Goal: Task Accomplishment & Management: Complete application form

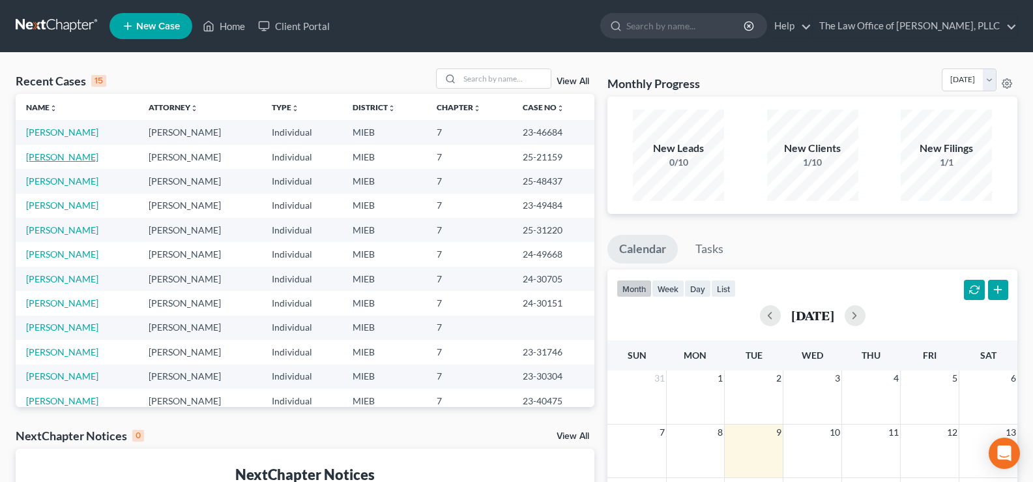
click at [49, 152] on link "[PERSON_NAME]" at bounding box center [62, 156] width 72 height 11
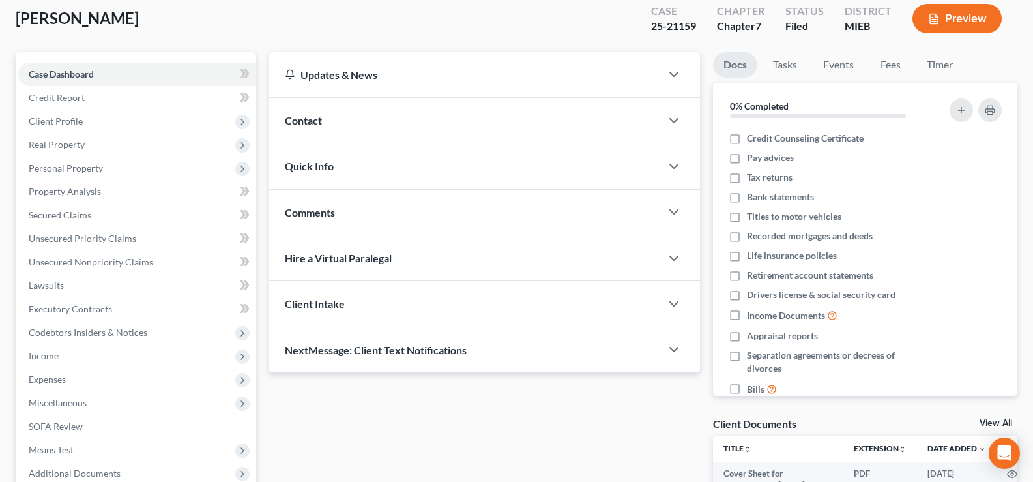
scroll to position [196, 0]
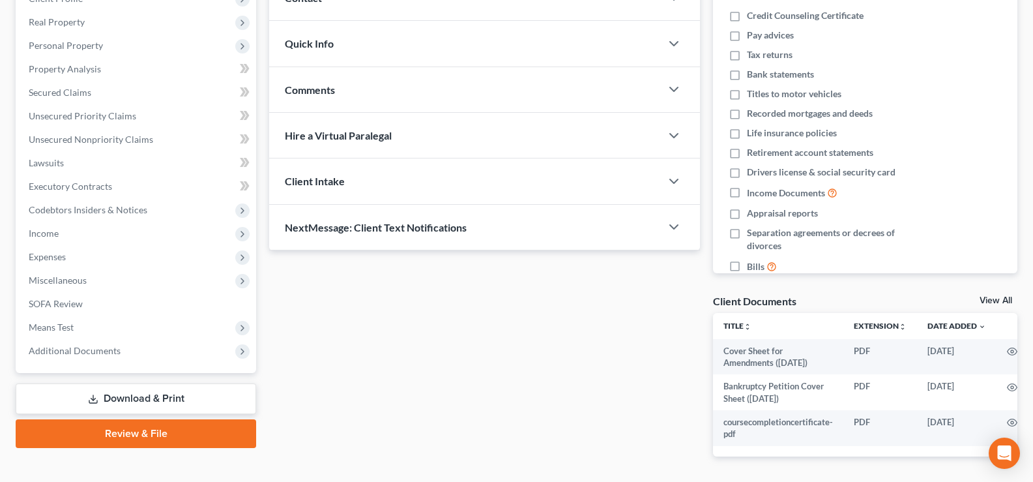
click at [119, 437] on link "Review & File" at bounding box center [136, 433] width 241 height 29
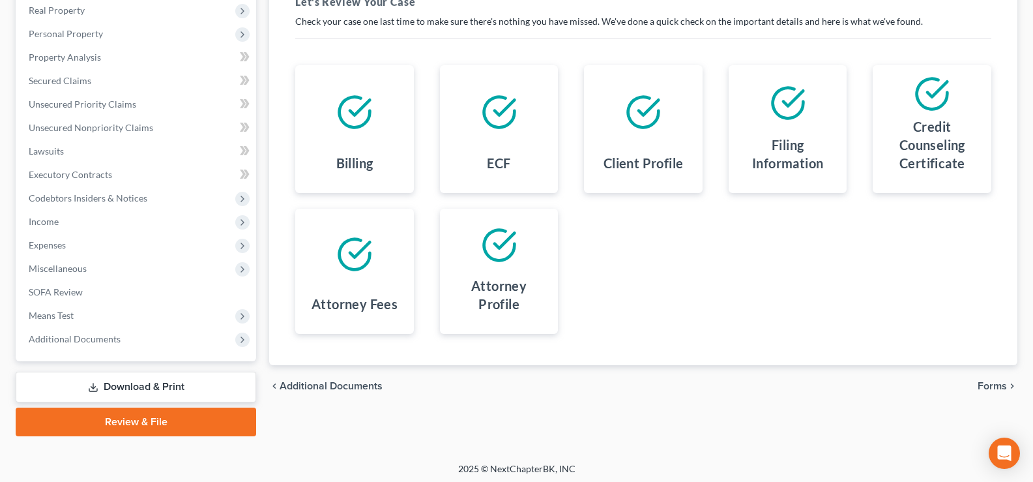
scroll to position [211, 0]
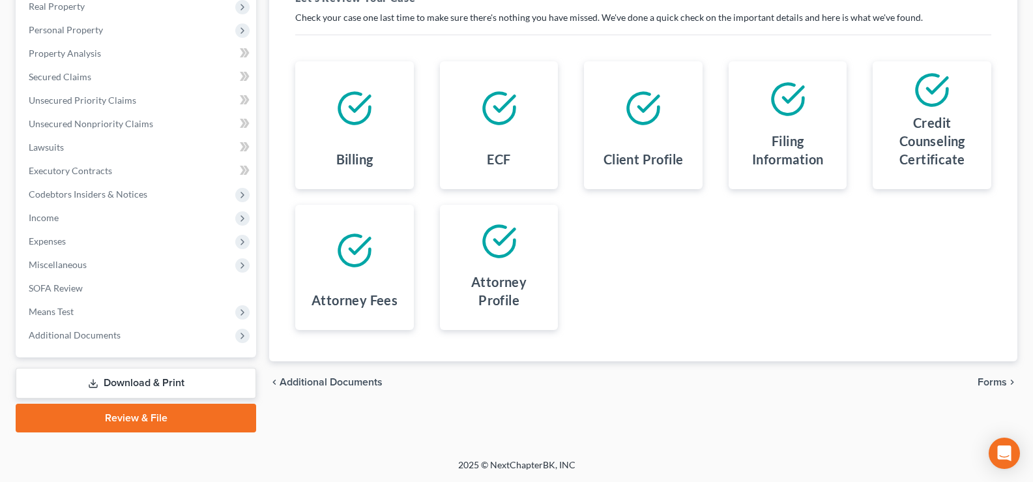
click at [991, 373] on div "chevron_left Additional Documents Forms chevron_right" at bounding box center [643, 382] width 748 height 42
click at [995, 379] on span "Forms" at bounding box center [992, 382] width 29 height 10
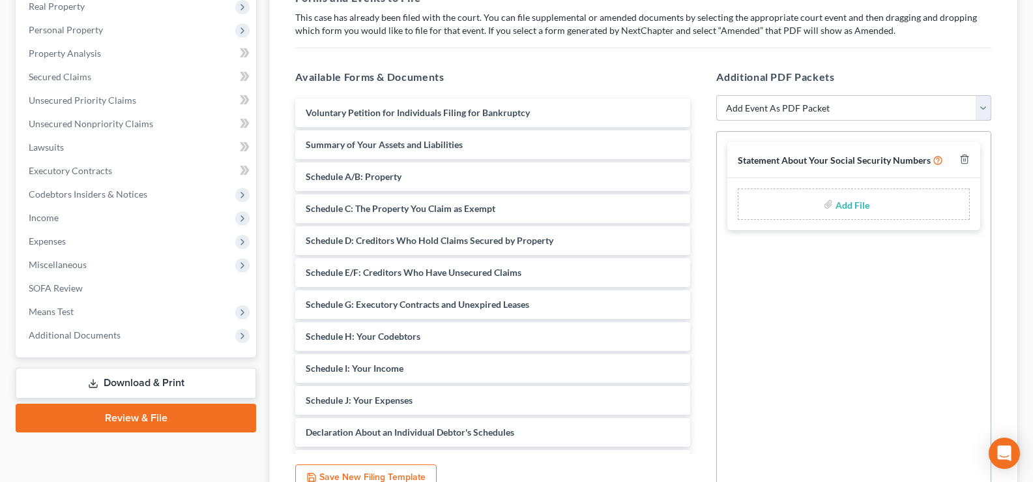
click at [982, 106] on select "Add Event As PDF Packet 20 Largest Unsecured Creditors Amended Disclosure State…" at bounding box center [853, 108] width 275 height 26
click at [858, 114] on select "Add Event As PDF Packet 20 Largest Unsecured Creditors Amended Disclosure State…" at bounding box center [853, 108] width 275 height 26
click at [962, 159] on div at bounding box center [962, 160] width 16 height 14
click at [964, 160] on line "button" at bounding box center [964, 160] width 0 height 3
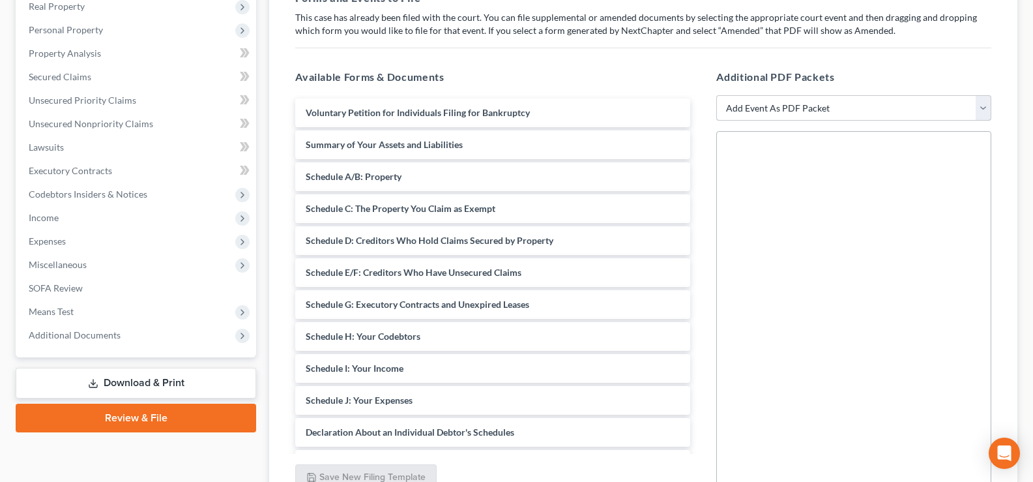
click at [976, 115] on select "Add Event As PDF Packet 20 Largest Unsecured Creditors Amended Disclosure State…" at bounding box center [853, 108] width 275 height 26
select select "13"
click at [716, 95] on select "Add Event As PDF Packet 20 Largest Unsecured Creditors Amended Disclosure State…" at bounding box center [853, 108] width 275 height 26
select select
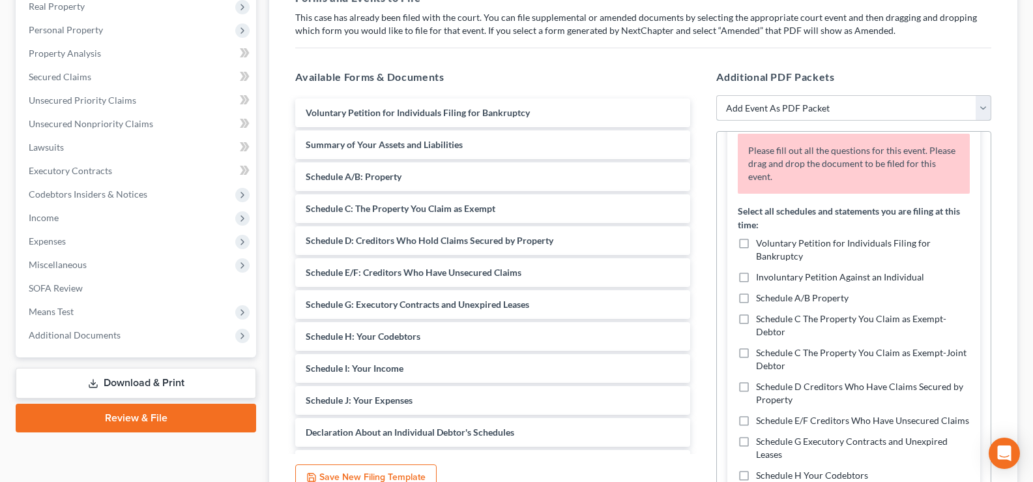
scroll to position [0, 0]
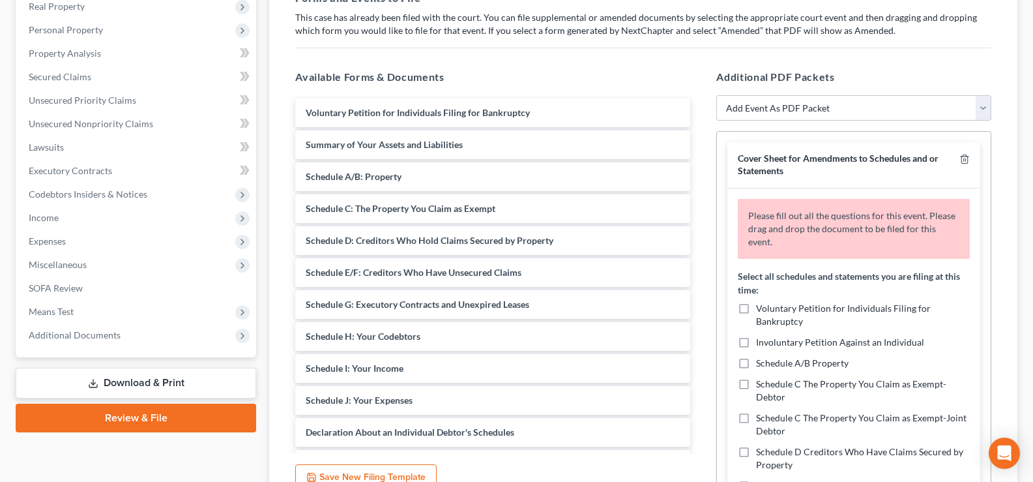
click at [756, 310] on label "Voluntary Petition for Individuals Filing for Bankruptcy" at bounding box center [863, 315] width 214 height 26
click at [761, 310] on input "Voluntary Petition for Individuals Filing for Bankruptcy" at bounding box center [765, 306] width 8 height 8
checkbox input "true"
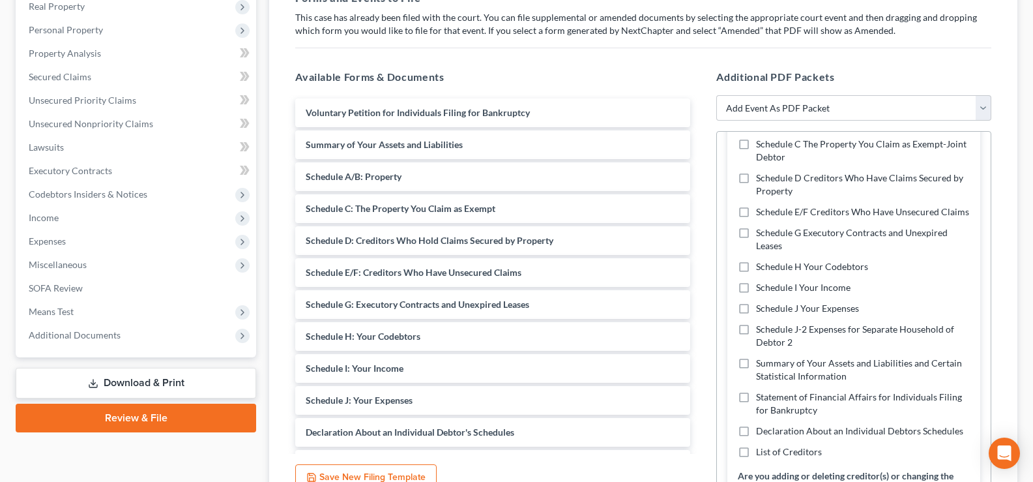
scroll to position [339, 0]
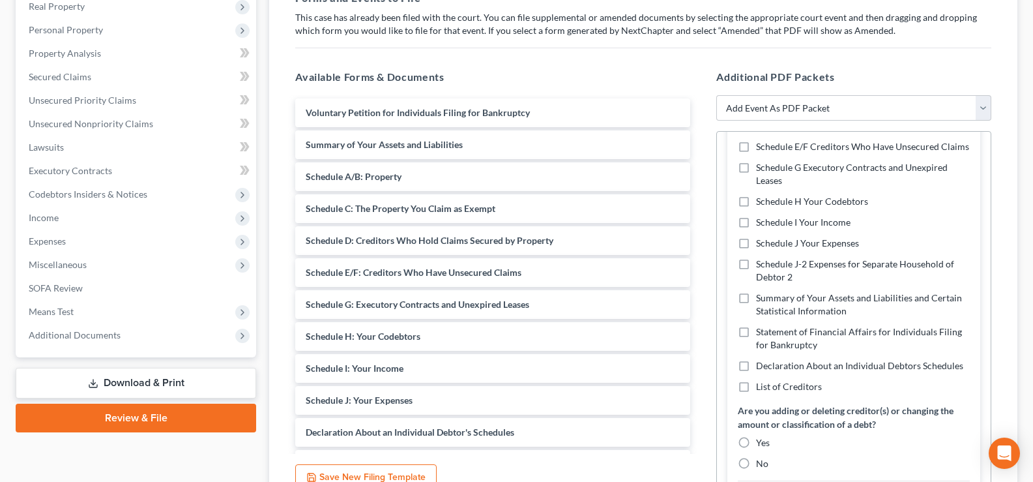
click at [756, 310] on label "Summary of Your Assets and Liabilities and Certain Statistical Information" at bounding box center [863, 304] width 214 height 26
click at [761, 300] on input "Summary of Your Assets and Liabilities and Certain Statistical Information" at bounding box center [765, 295] width 8 height 8
checkbox input "true"
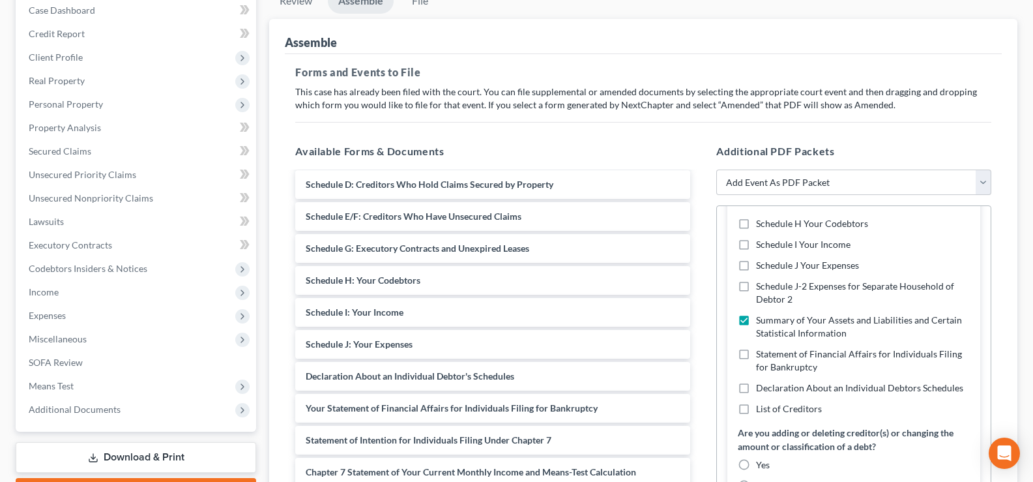
scroll to position [206, 0]
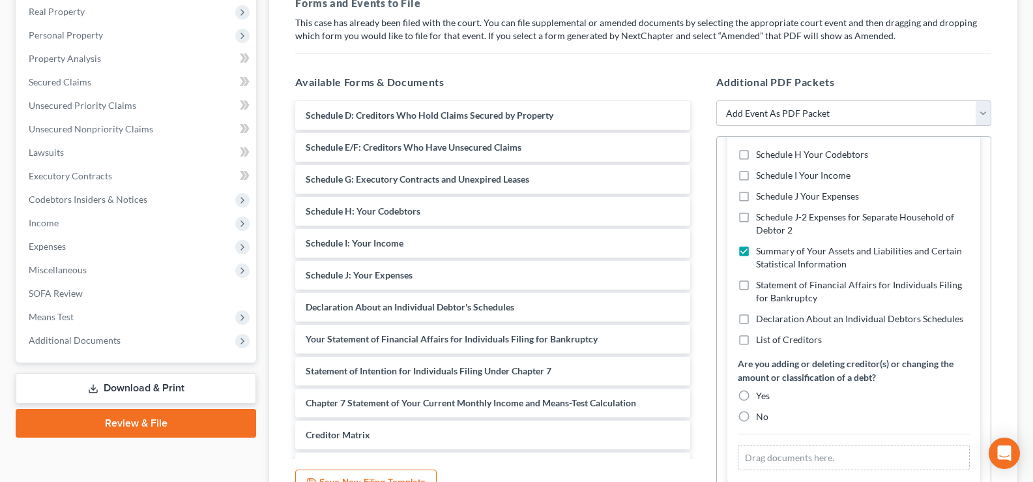
click at [756, 420] on label "No" at bounding box center [762, 416] width 12 height 13
click at [761, 418] on input "No" at bounding box center [765, 414] width 8 height 8
radio input "true"
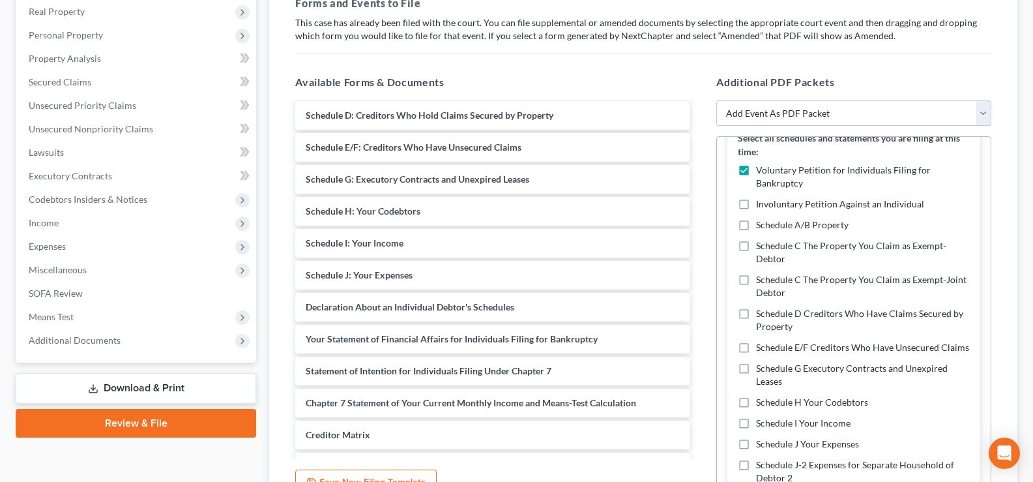
scroll to position [196, 0]
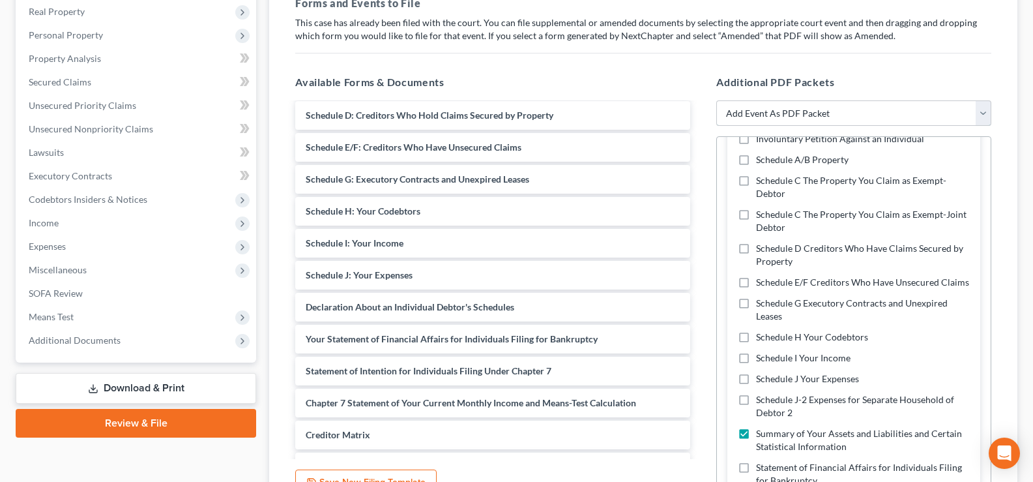
click at [987, 119] on select "Add Event As PDF Packet 20 Largest Unsecured Creditors Amended Disclosure State…" at bounding box center [853, 113] width 275 height 26
select select "12"
click at [716, 100] on select "Add Event As PDF Packet 20 Largest Unsecured Creditors Amended Disclosure State…" at bounding box center [853, 113] width 275 height 26
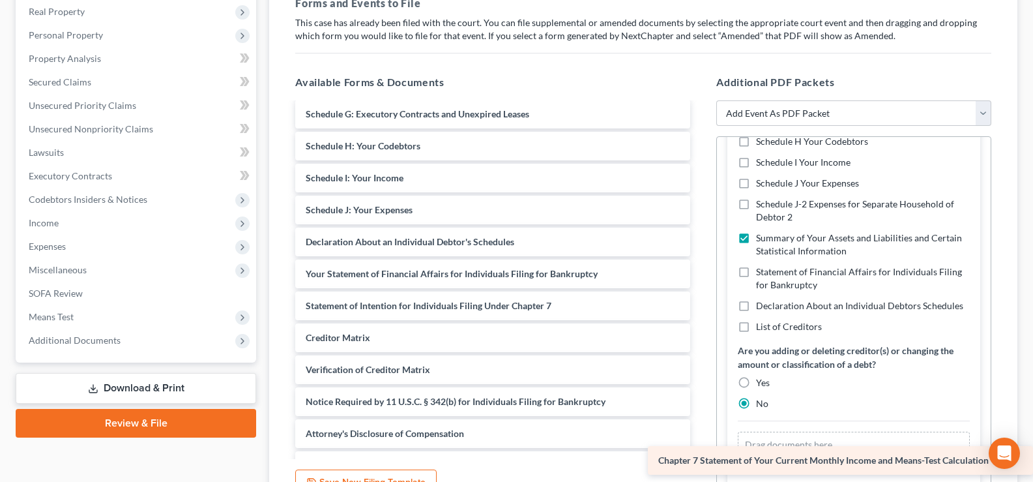
drag, startPoint x: 518, startPoint y: 338, endPoint x: 886, endPoint y: 461, distance: 388.1
click at [701, 461] on div "Chapter 7 Statement of Your Current Monthly Income and Means-Test Calculation V…" at bounding box center [493, 225] width 416 height 635
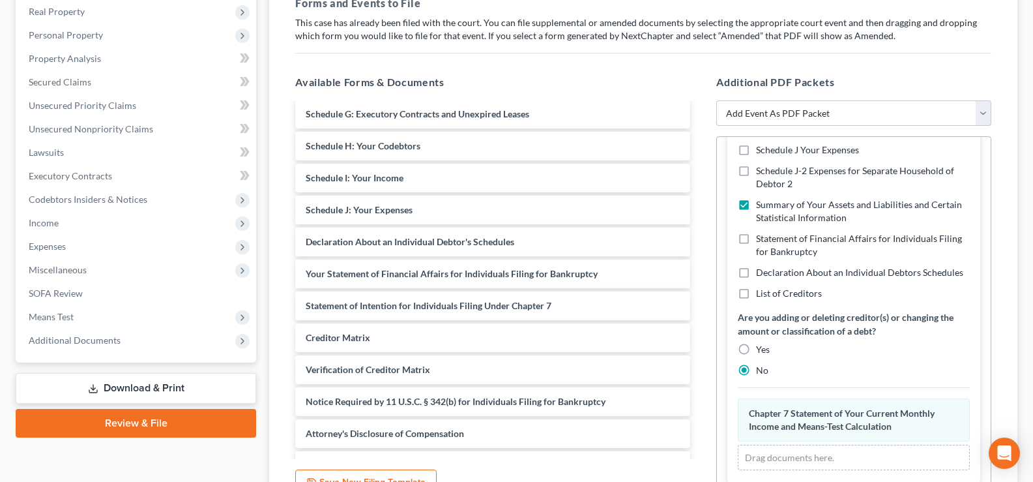
scroll to position [336, 0]
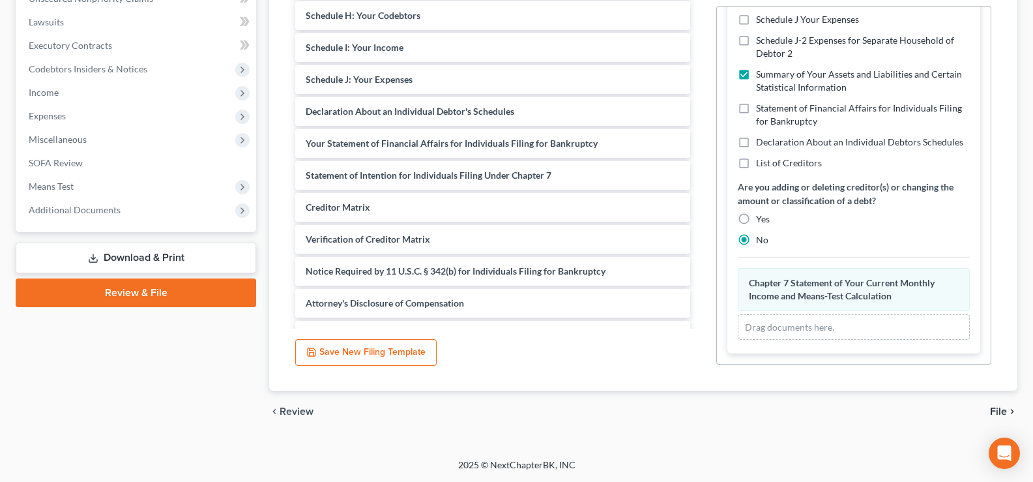
click at [1002, 406] on span "File" at bounding box center [998, 411] width 17 height 10
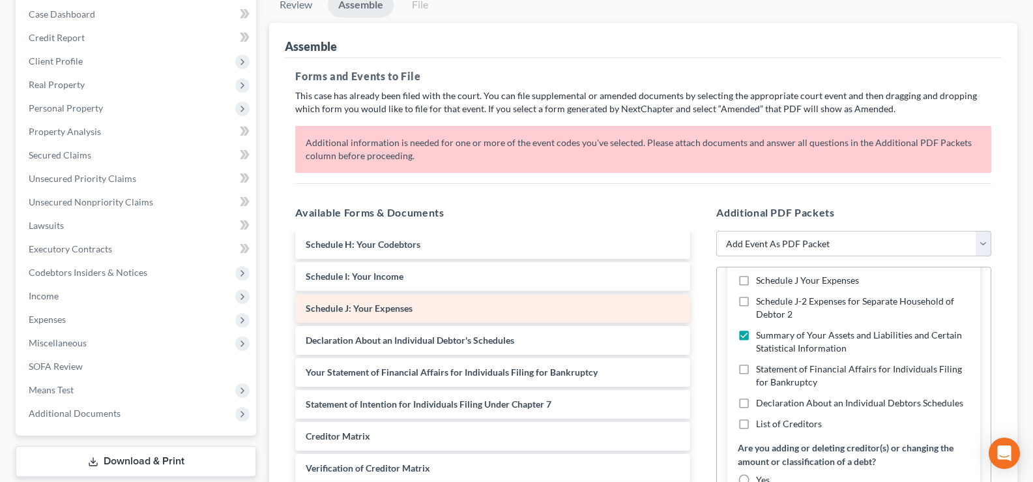
scroll to position [196, 0]
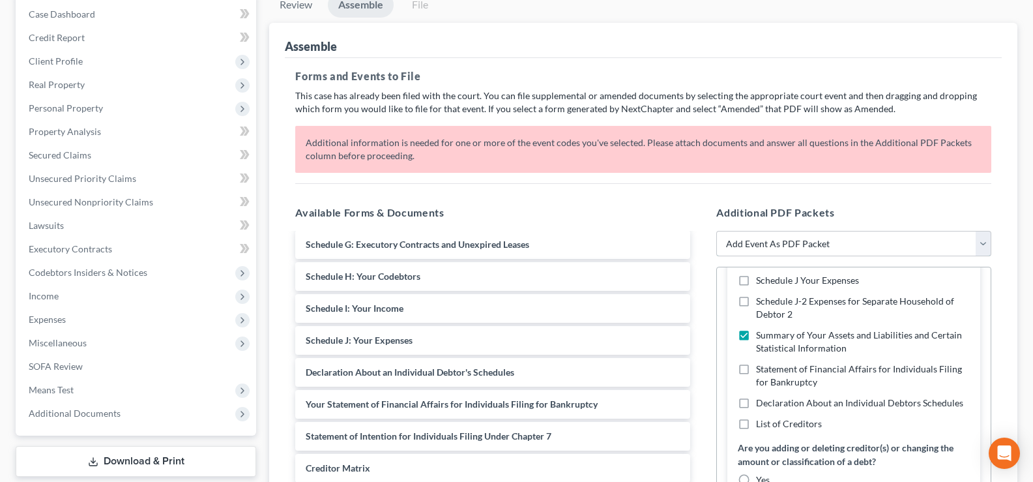
click at [982, 243] on select "Add Event As PDF Packet 20 Largest Unsecured Creditors Amended Disclosure State…" at bounding box center [853, 244] width 275 height 26
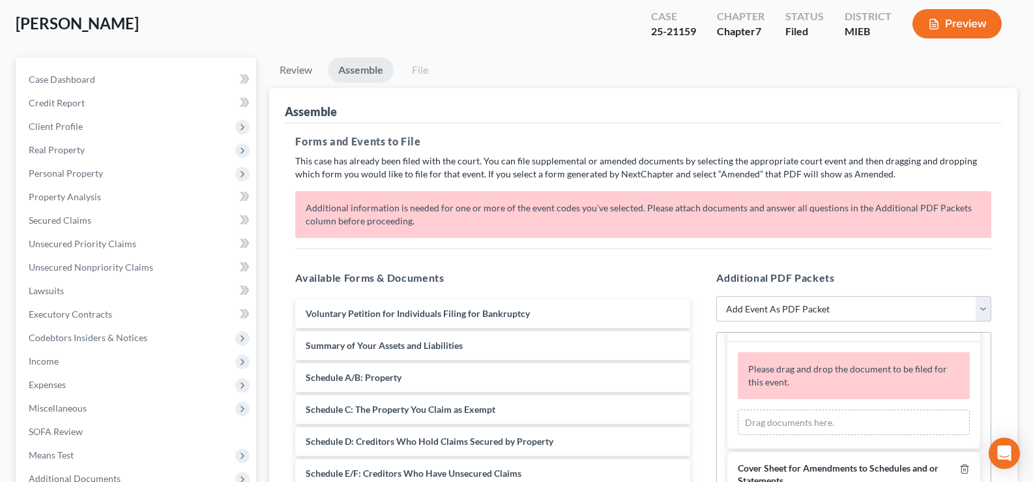
scroll to position [0, 0]
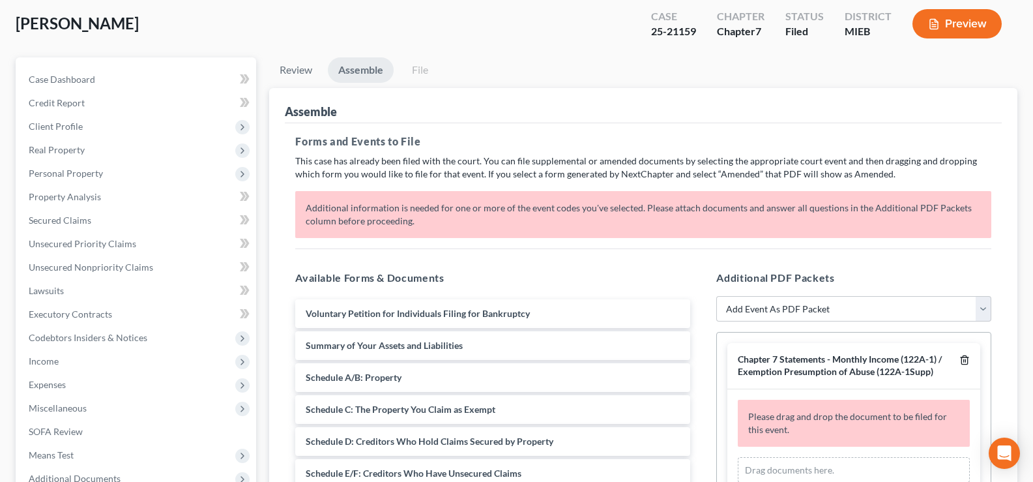
click at [959, 357] on icon "button" at bounding box center [964, 360] width 10 height 10
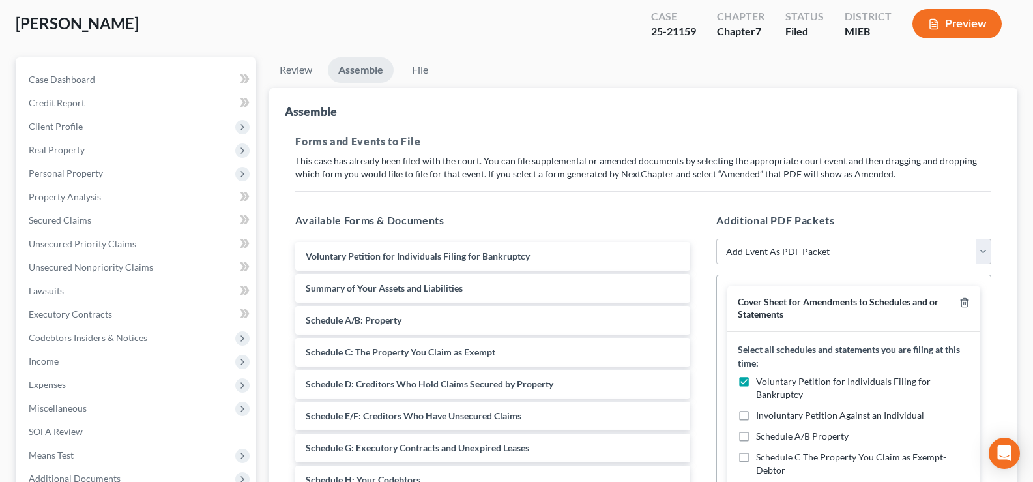
click at [960, 300] on div "Cover Sheet for Amendments to Schedules and or Statements" at bounding box center [853, 308] width 253 height 46
click at [964, 302] on line "button" at bounding box center [964, 303] width 0 height 3
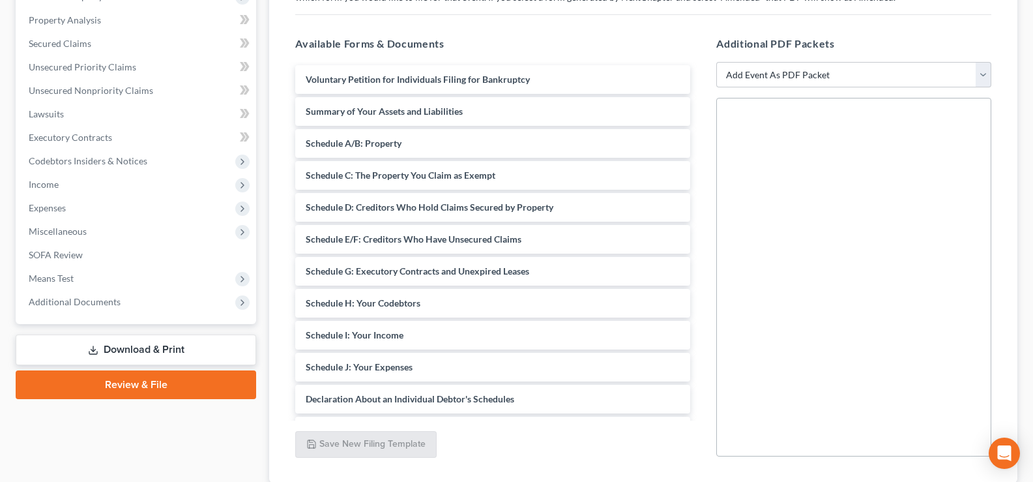
scroll to position [263, 0]
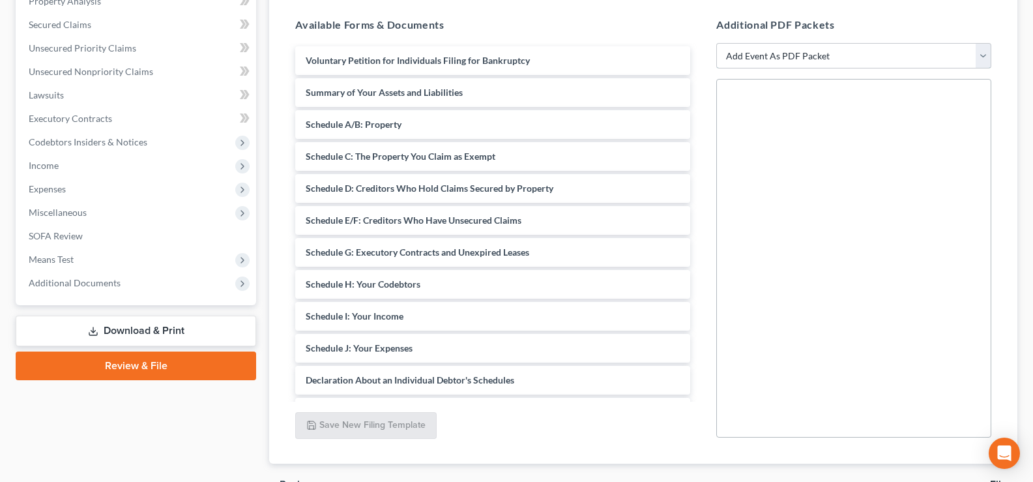
click at [983, 57] on select "Add Event As PDF Packet 20 Largest Unsecured Creditors Amended Disclosure State…" at bounding box center [853, 56] width 275 height 26
select select "12"
click at [716, 69] on select "Add Event As PDF Packet 20 Largest Unsecured Creditors Amended Disclosure State…" at bounding box center [853, 56] width 275 height 26
select select
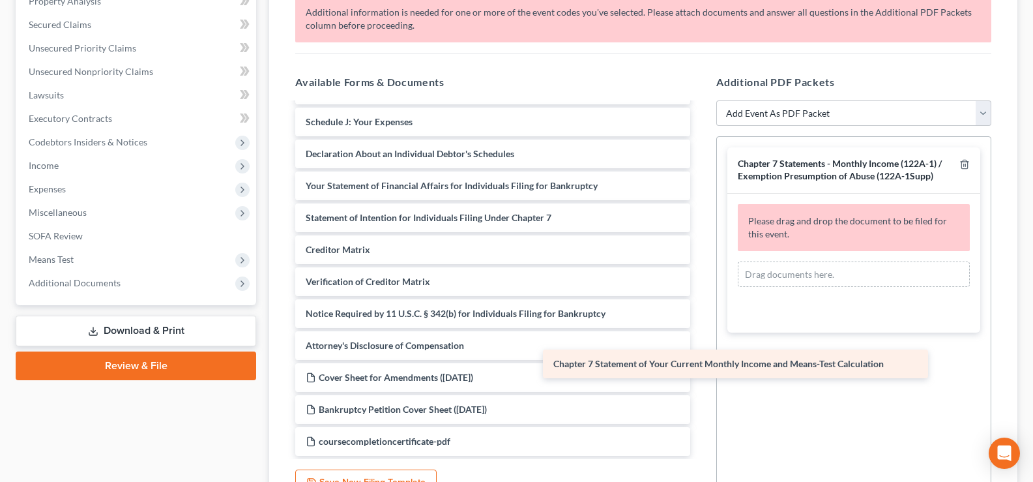
scroll to position [284, 0]
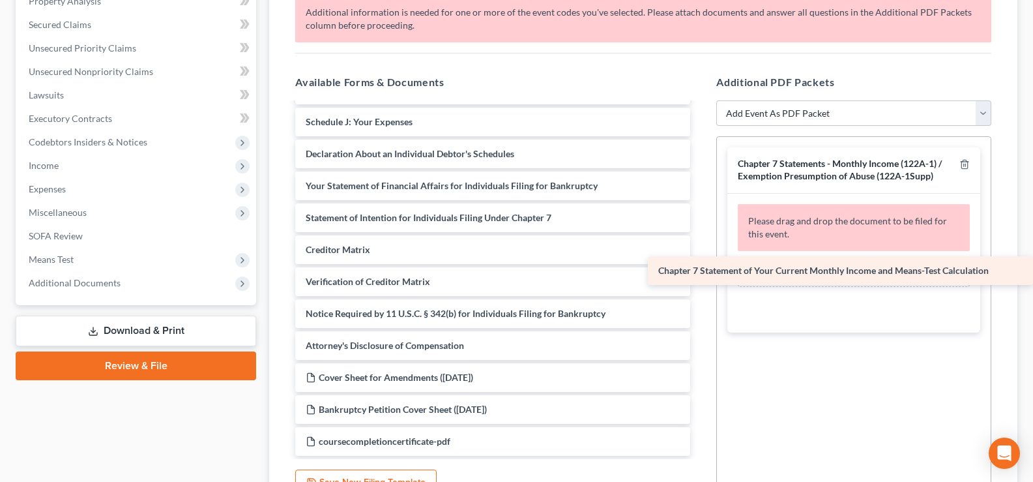
drag, startPoint x: 461, startPoint y: 439, endPoint x: 869, endPoint y: 269, distance: 442.3
click at [701, 269] on div "Chapter 7 Statement of Your Current Monthly Income and Means-Test Calculation V…" at bounding box center [493, 137] width 416 height 635
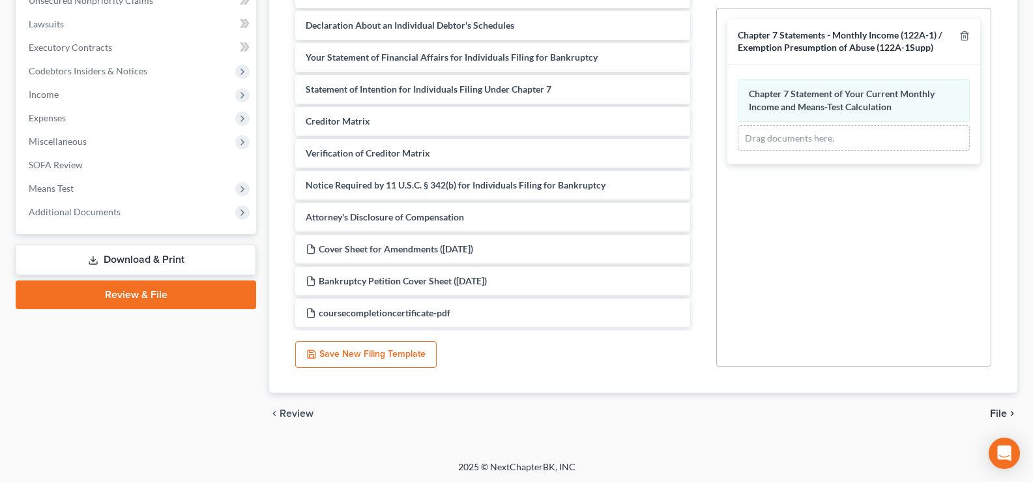
scroll to position [336, 0]
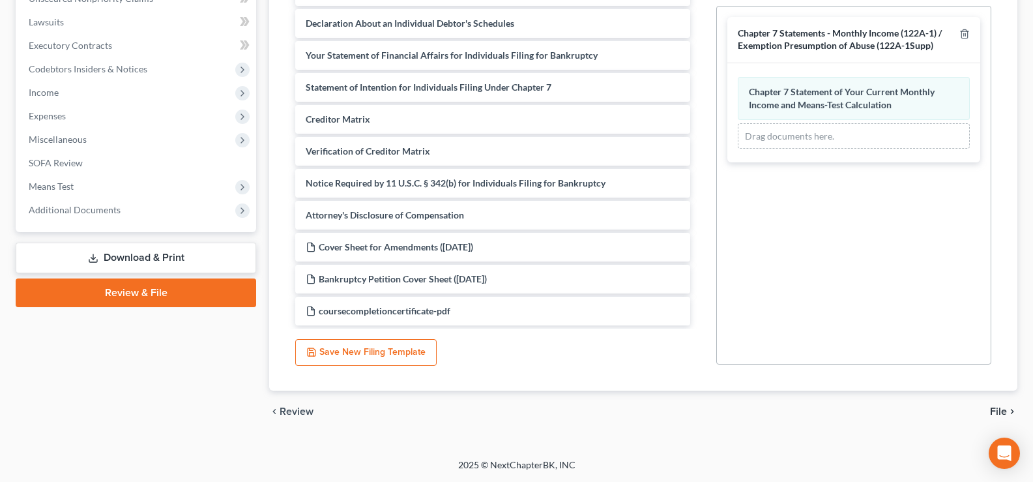
click at [1001, 412] on span "File" at bounding box center [998, 411] width 17 height 10
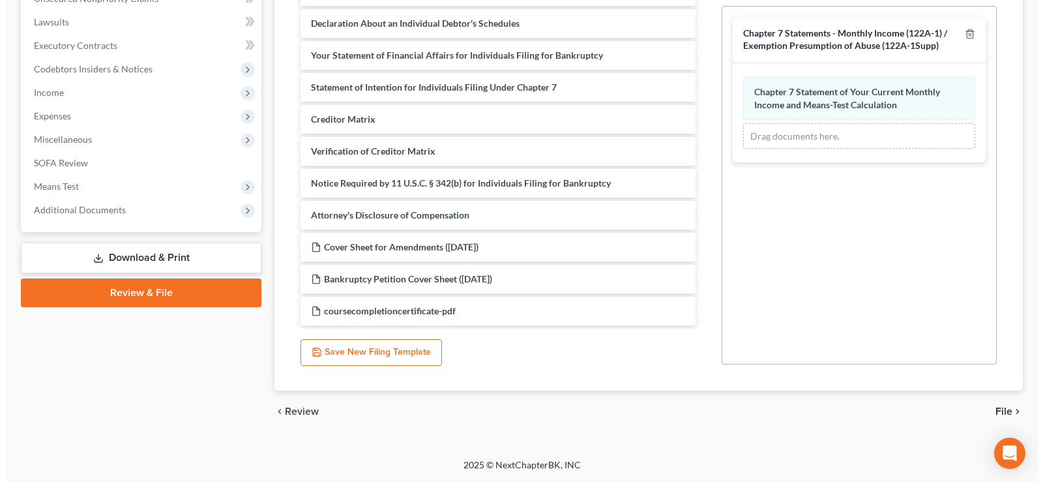
scroll to position [211, 0]
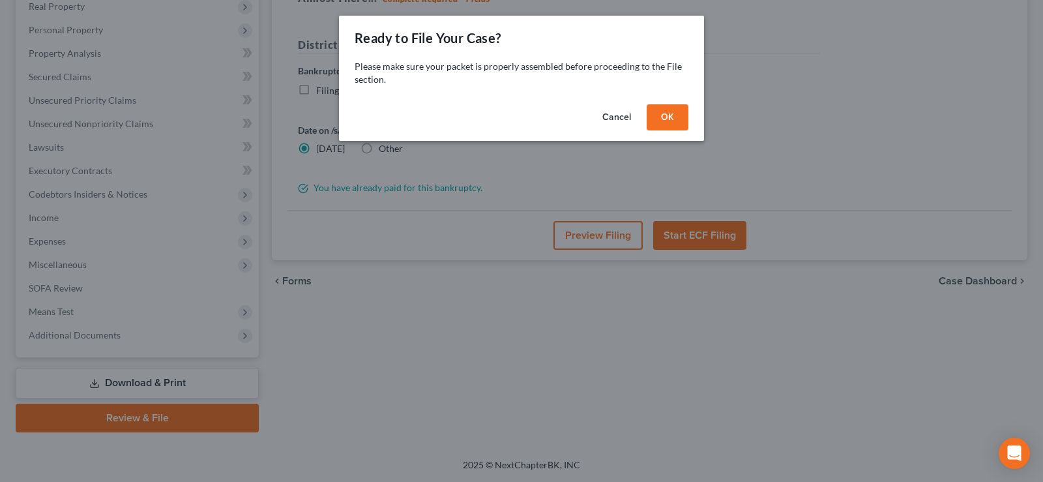
click at [652, 124] on button "OK" at bounding box center [668, 117] width 42 height 26
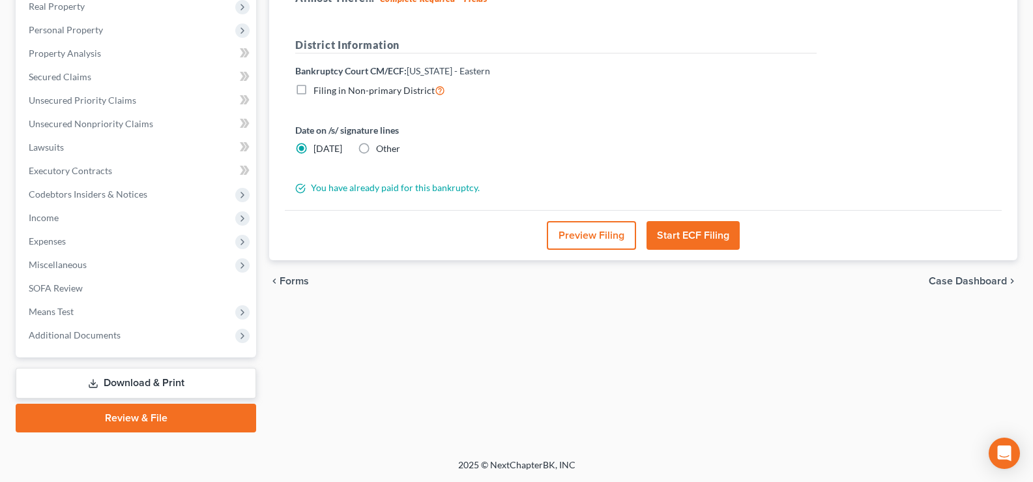
click at [583, 229] on button "Preview Filing" at bounding box center [591, 235] width 89 height 29
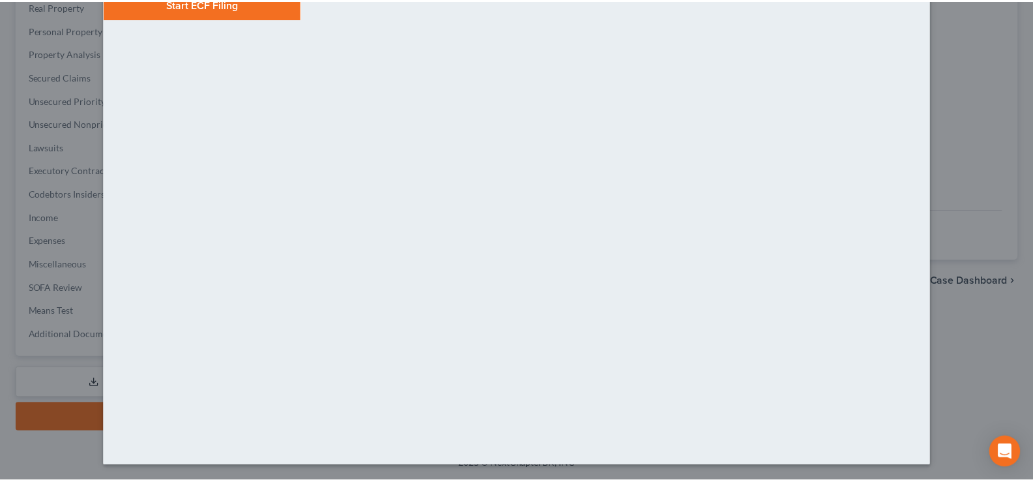
scroll to position [0, 0]
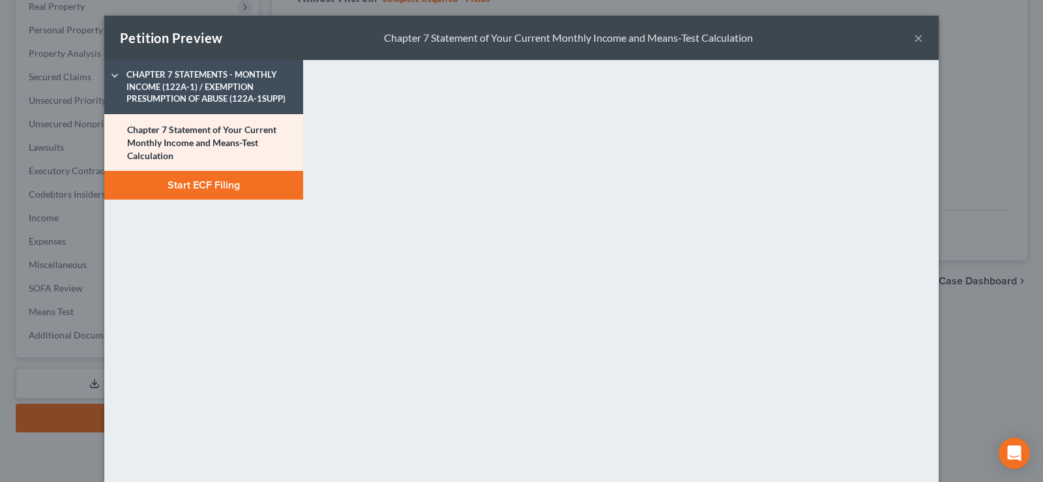
click at [918, 41] on div "Petition Preview Chapter 7 Statement of Your Current Monthly Income and Means-T…" at bounding box center [521, 38] width 834 height 44
click at [914, 40] on button "×" at bounding box center [918, 38] width 9 height 16
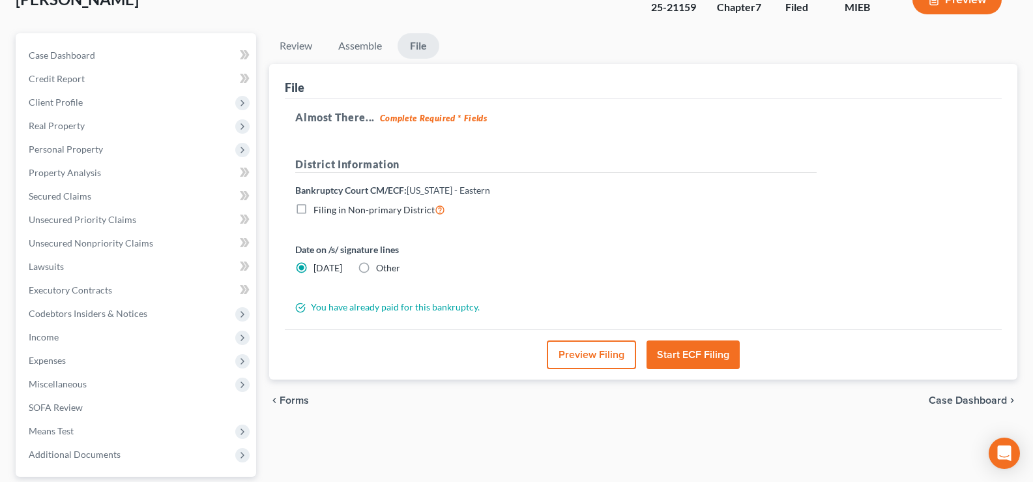
scroll to position [81, 0]
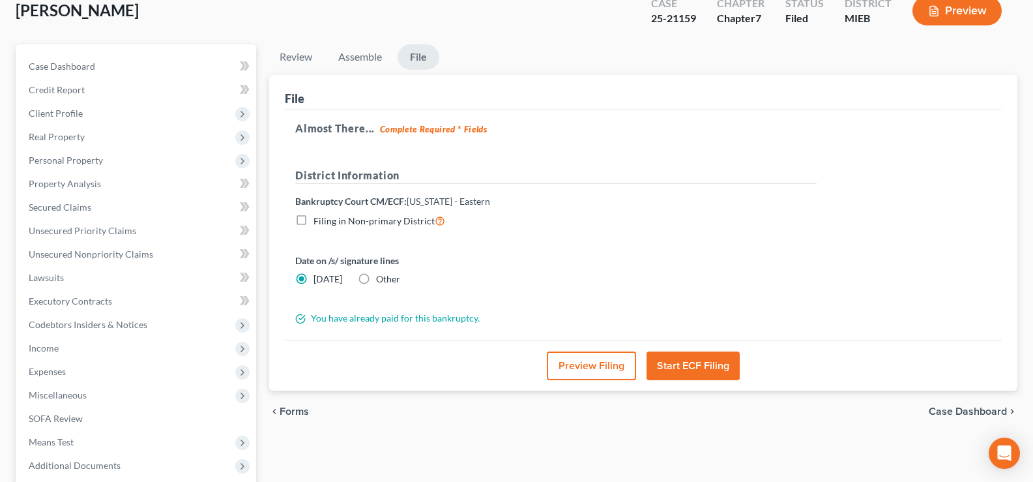
click at [376, 279] on label "Other" at bounding box center [388, 278] width 24 height 13
click at [381, 279] on input "Other" at bounding box center [385, 276] width 8 height 8
radio input "true"
radio input "false"
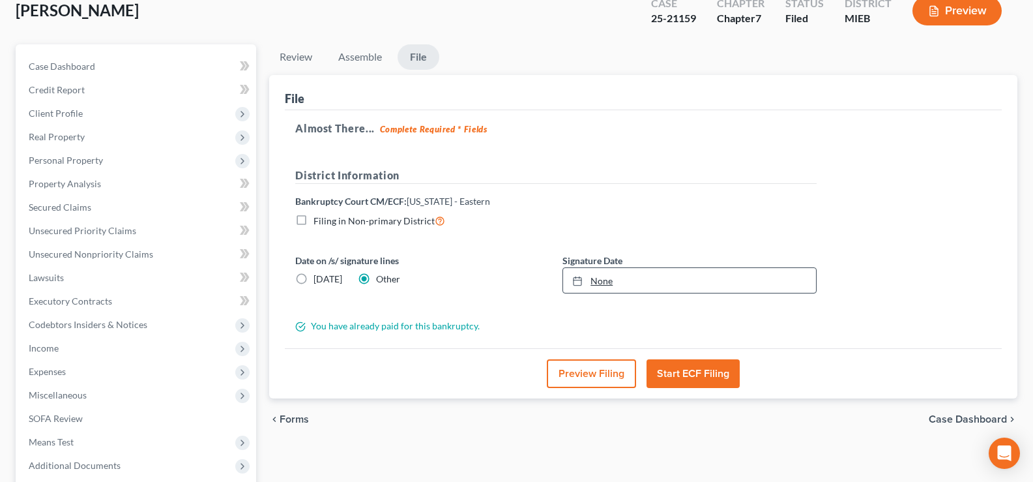
type input "[DATE]"
click at [610, 285] on link "[DATE]" at bounding box center [689, 280] width 253 height 25
click at [595, 381] on button "Preview Filing" at bounding box center [591, 373] width 89 height 29
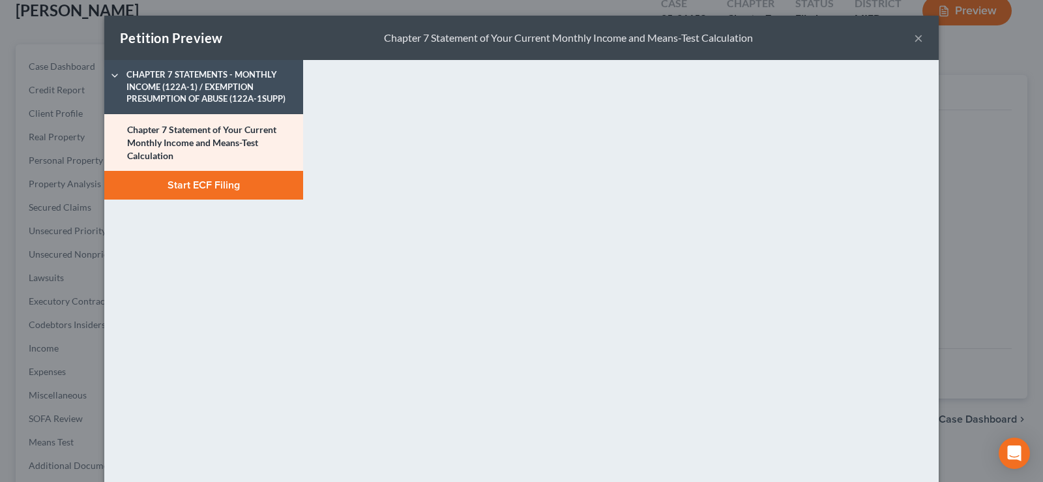
click at [915, 40] on button "×" at bounding box center [918, 38] width 9 height 16
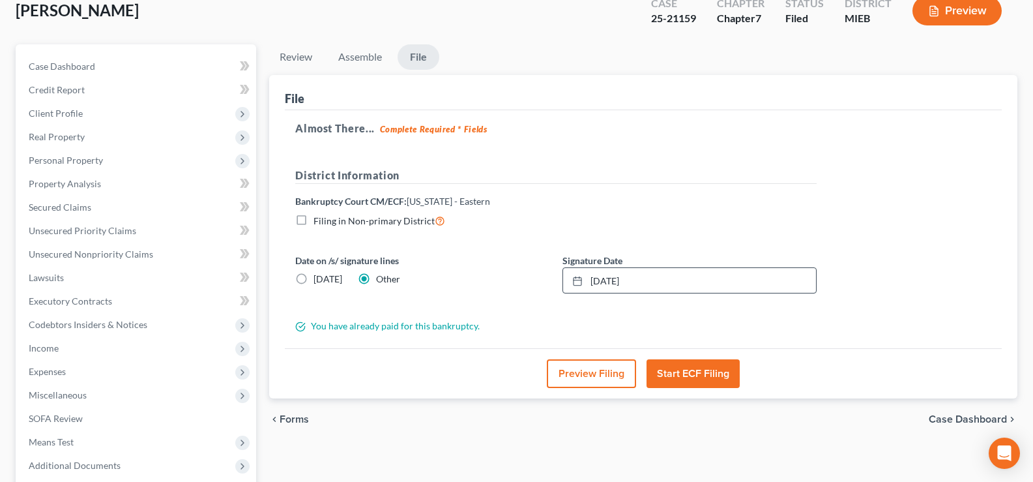
click at [708, 364] on button "Start ECF Filing" at bounding box center [693, 373] width 93 height 29
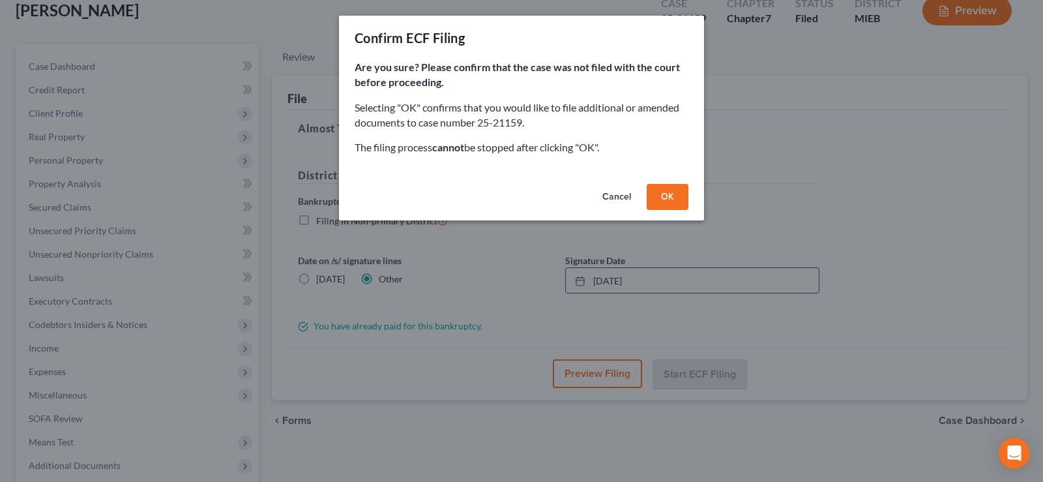
click at [682, 203] on button "OK" at bounding box center [668, 197] width 42 height 26
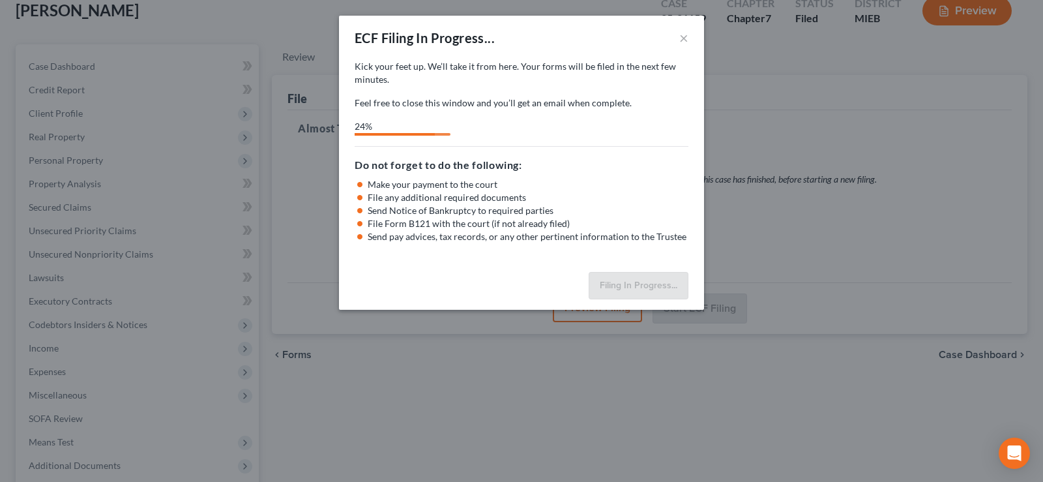
click at [650, 123] on div "24%" at bounding box center [522, 128] width 334 height 16
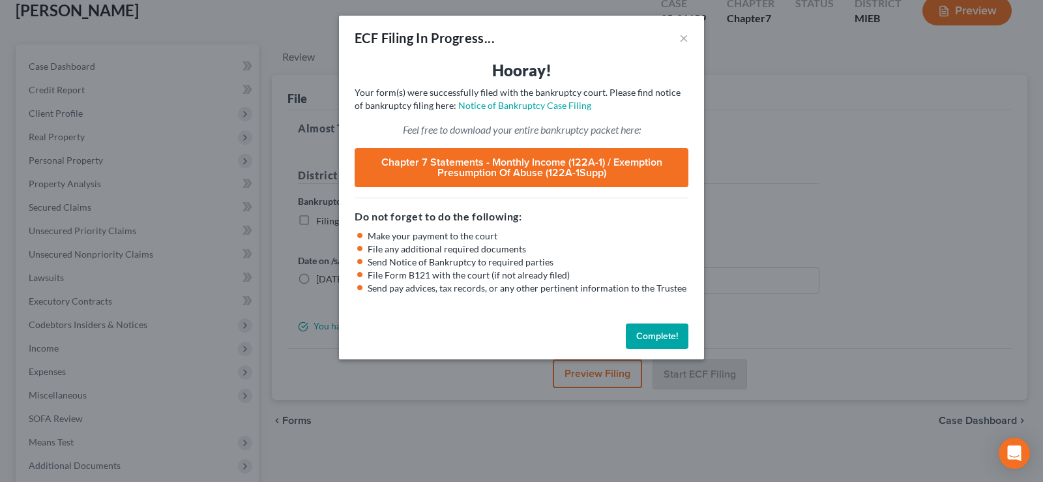
click at [646, 334] on button "Complete!" at bounding box center [657, 336] width 63 height 26
